Goal: Information Seeking & Learning: Check status

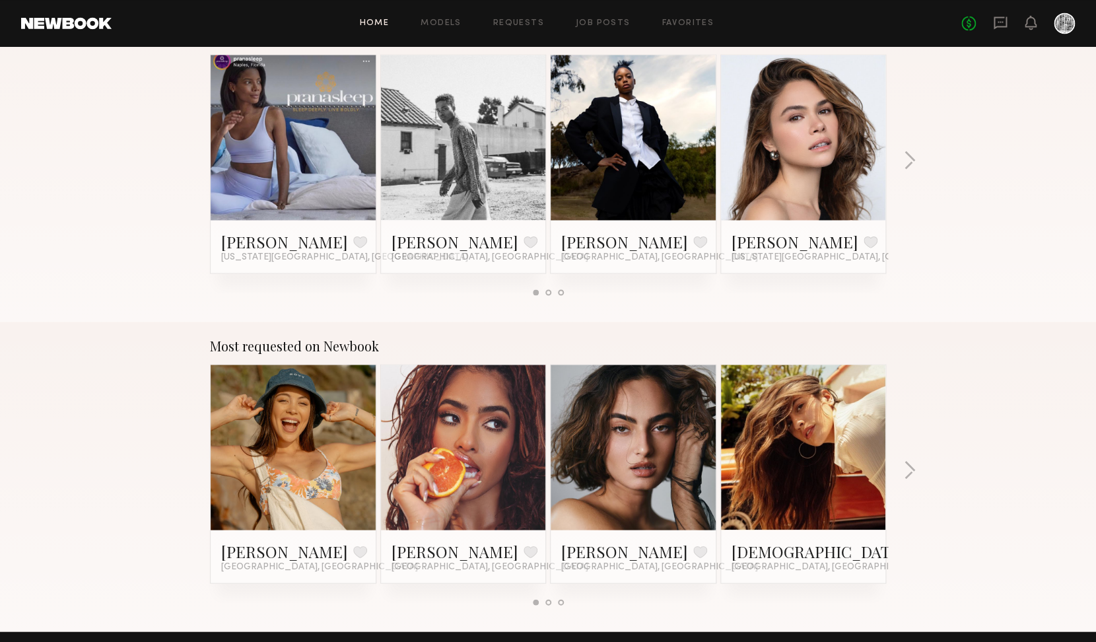
scroll to position [1765, 0]
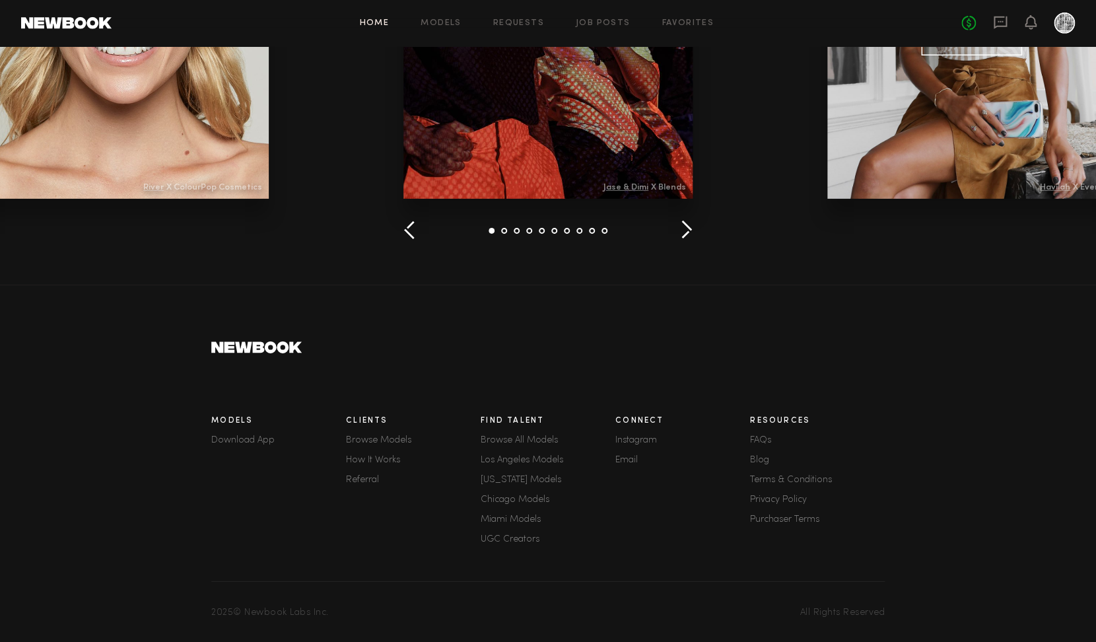
click at [764, 431] on div "Resources FAQs Blog Terms & Conditions Privacy Policy Purchaser Terms" at bounding box center [817, 482] width 135 height 146
click at [763, 436] on link "FAQs" at bounding box center [817, 440] width 135 height 9
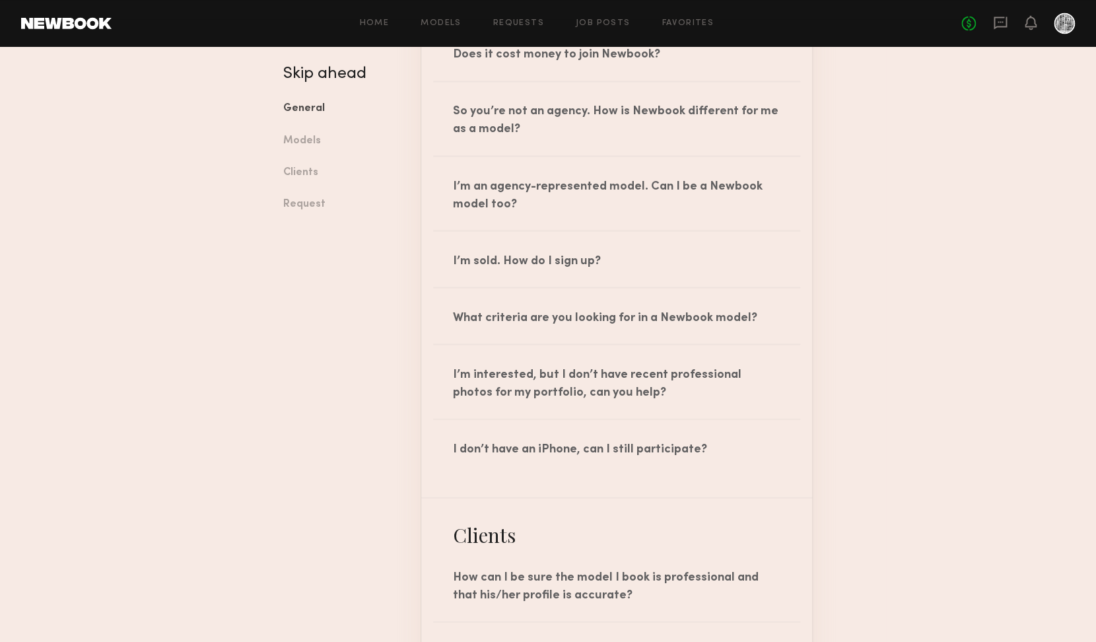
scroll to position [956, 0]
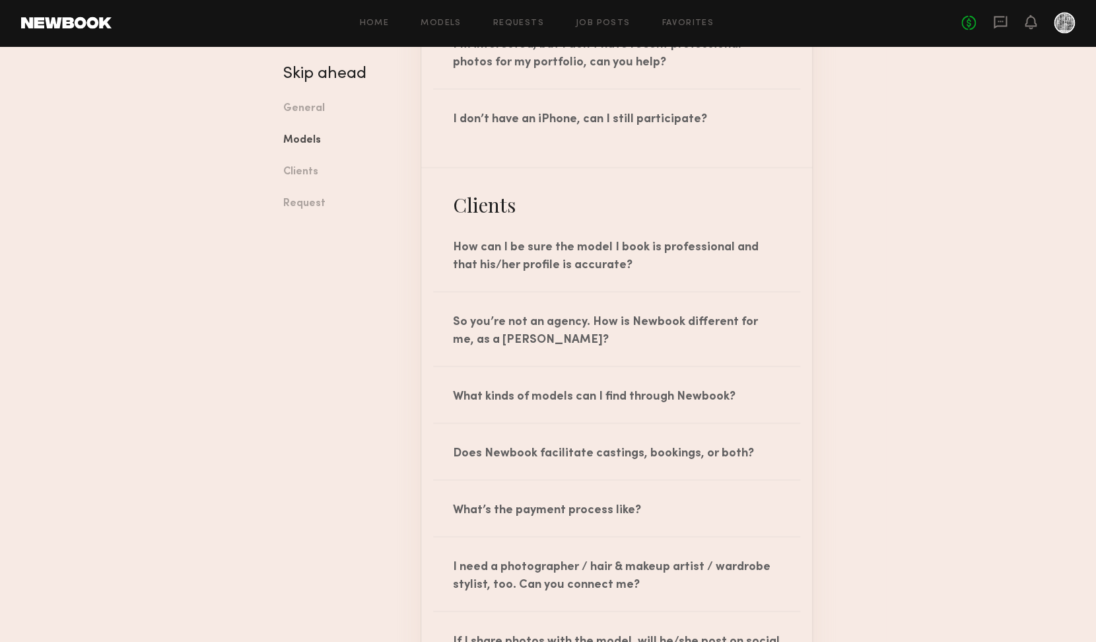
scroll to position [1400, 0]
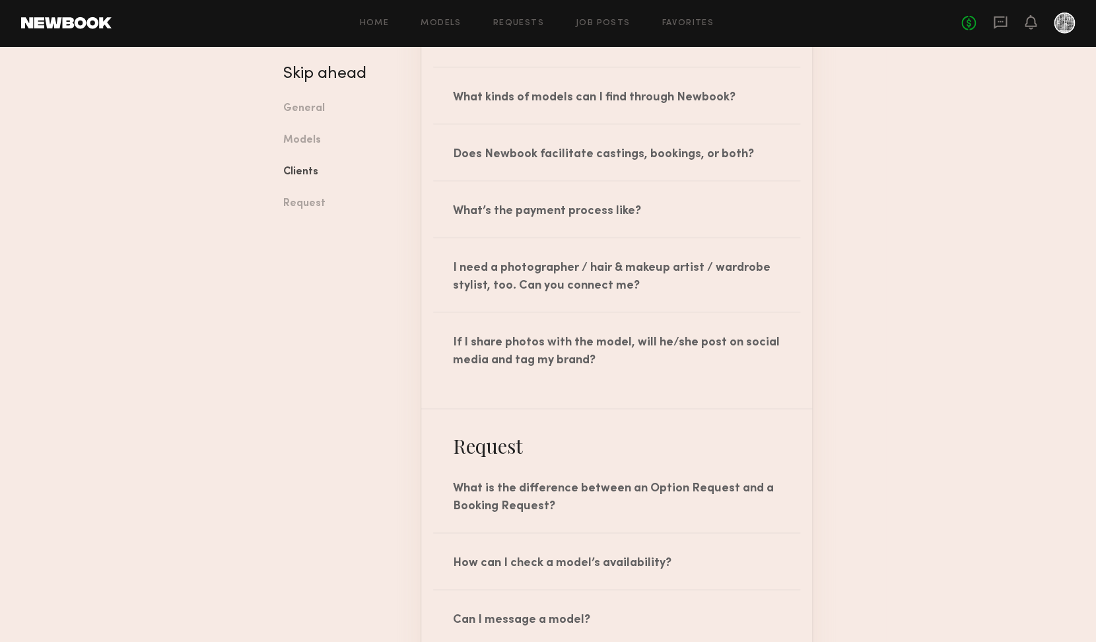
scroll to position [1621, 0]
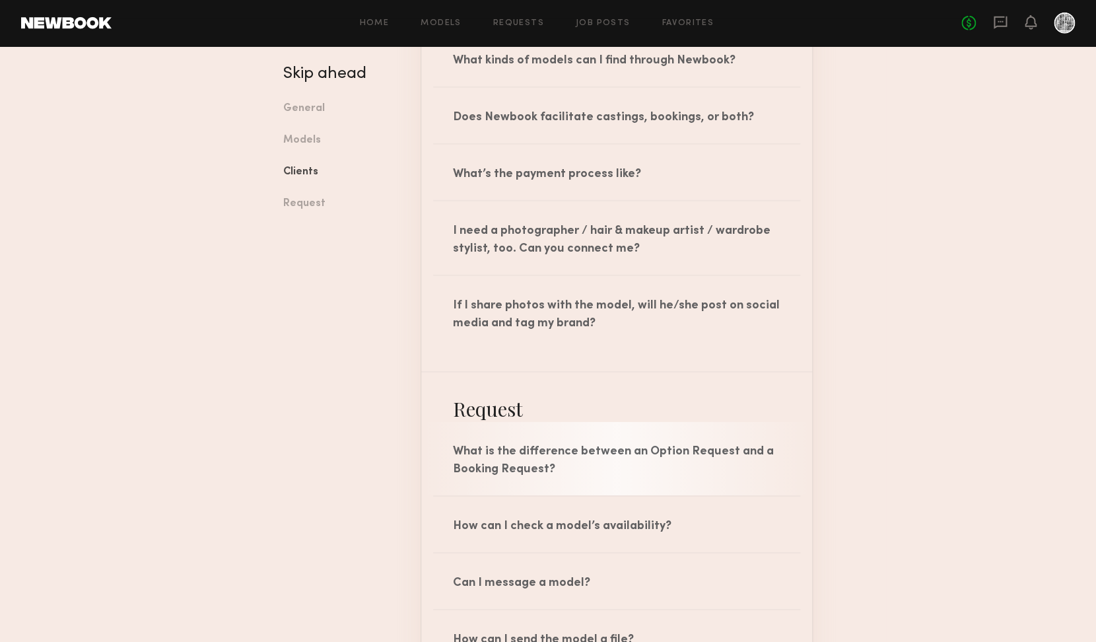
click at [759, 444] on div "What is the difference between an Option Request and a Booking Request?" at bounding box center [616, 458] width 391 height 73
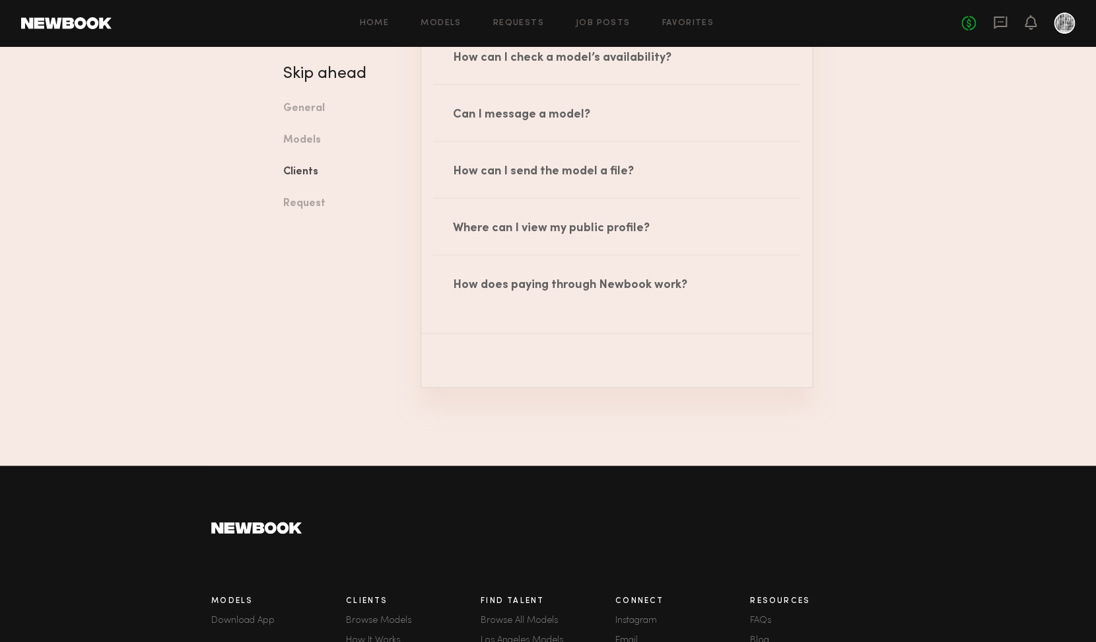
scroll to position [2385, 0]
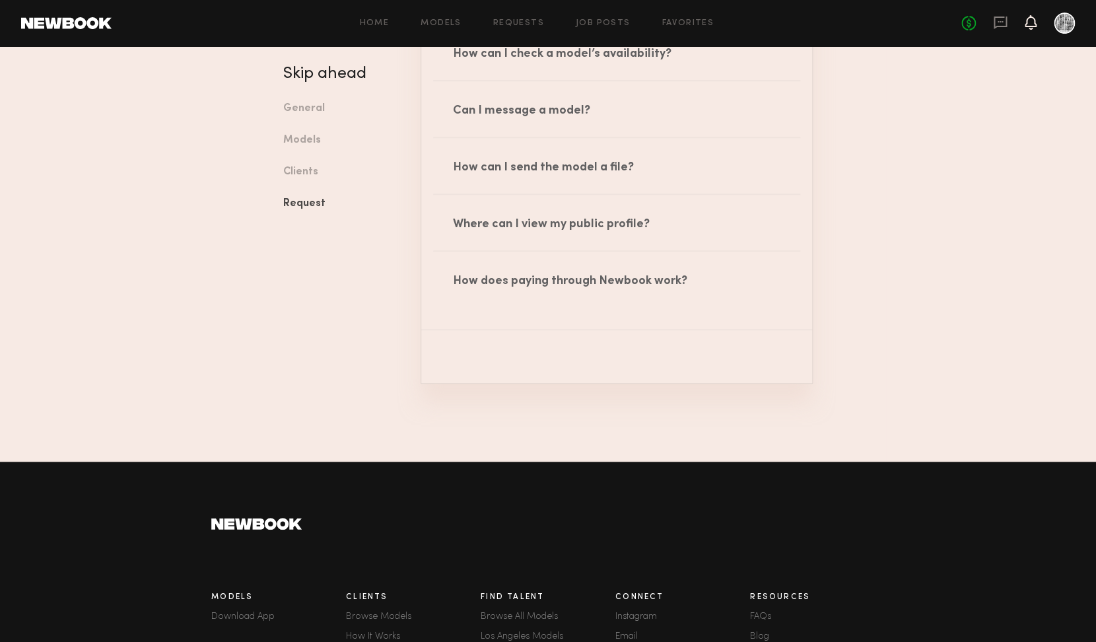
click at [1033, 27] on icon at bounding box center [1031, 22] width 12 height 15
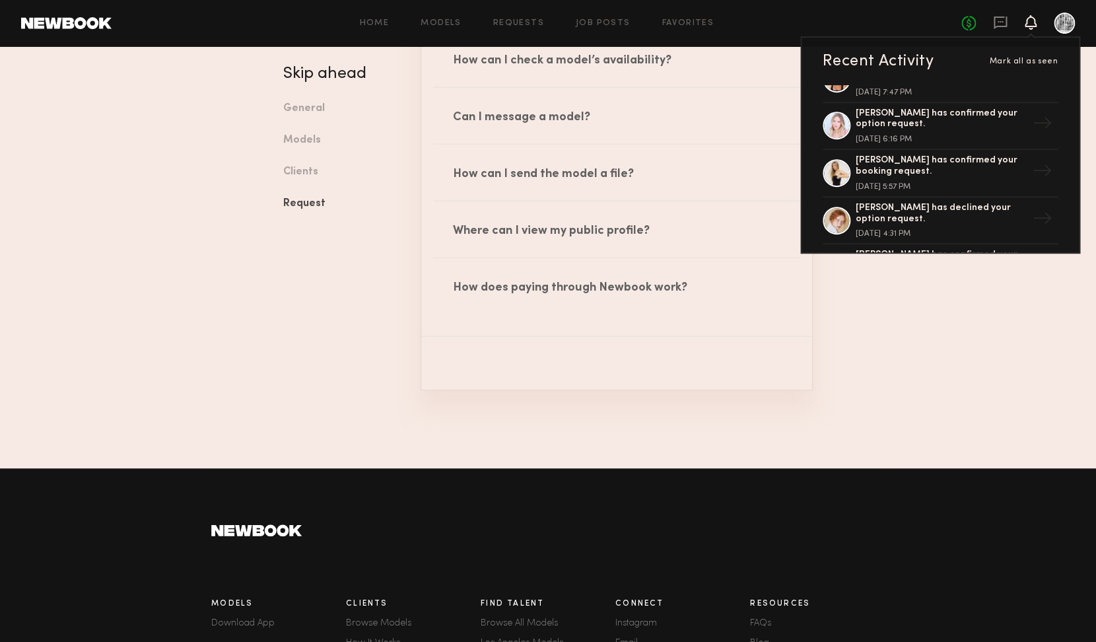
scroll to position [942, 0]
click at [915, 116] on div "[PERSON_NAME] has confirmed your option request." at bounding box center [942, 117] width 172 height 22
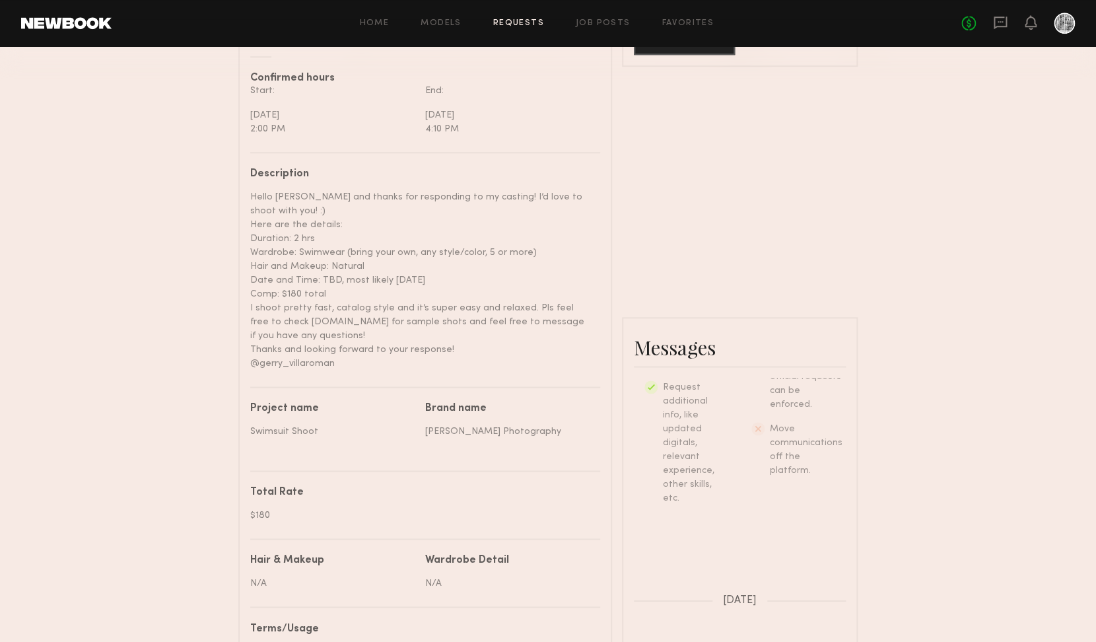
scroll to position [468, 0]
